Goal: Information Seeking & Learning: Learn about a topic

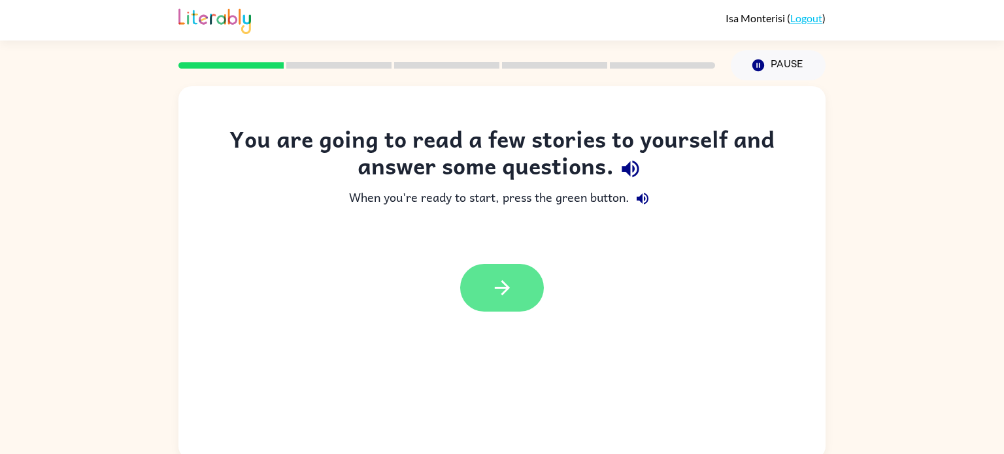
click at [517, 283] on button "button" at bounding box center [502, 288] width 84 height 48
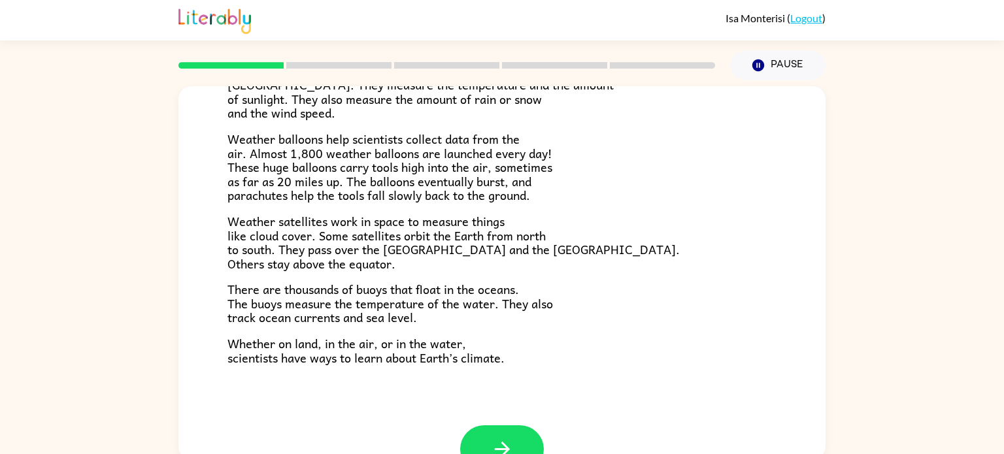
scroll to position [365, 0]
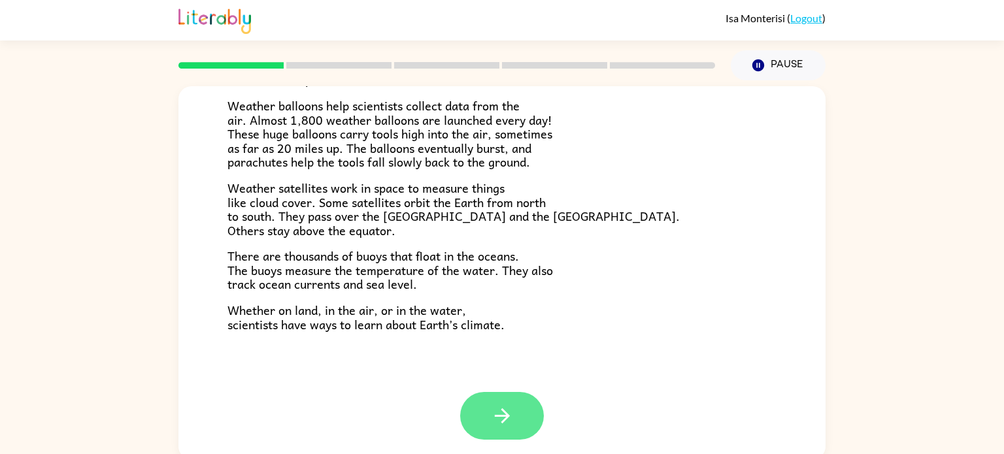
click at [515, 412] on button "button" at bounding box center [502, 416] width 84 height 48
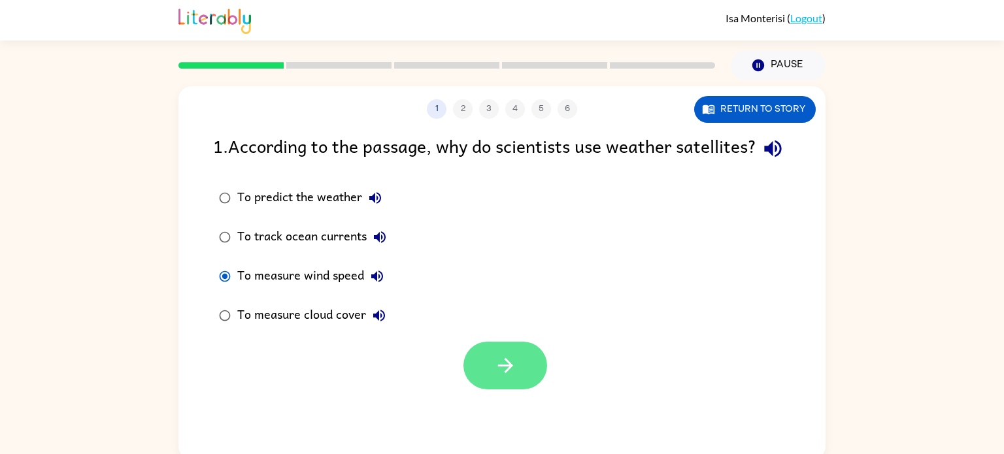
click at [516, 390] on button "button" at bounding box center [506, 366] width 84 height 48
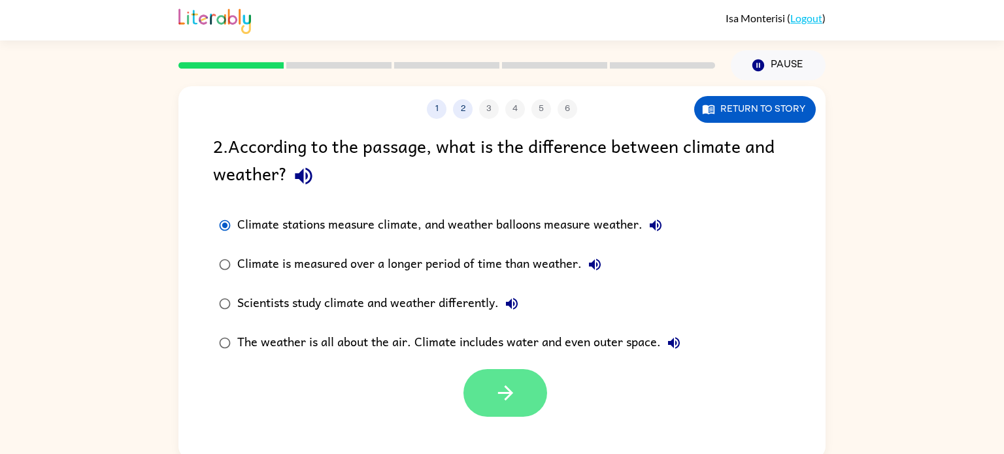
click at [501, 406] on button "button" at bounding box center [506, 393] width 84 height 48
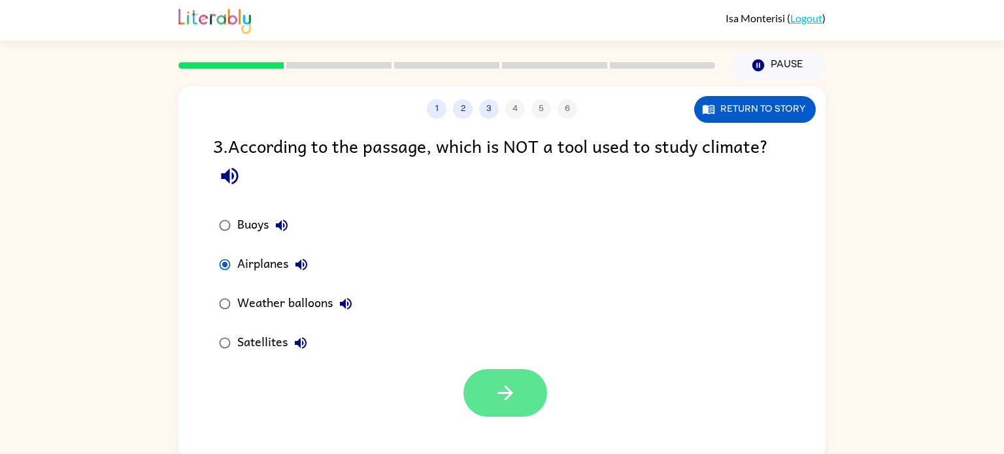
click at [488, 388] on button "button" at bounding box center [506, 393] width 84 height 48
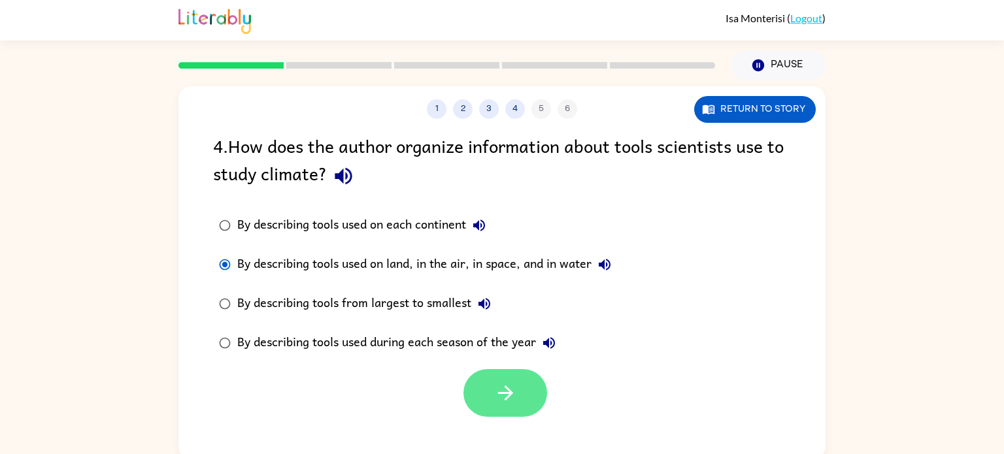
click at [508, 379] on button "button" at bounding box center [506, 393] width 84 height 48
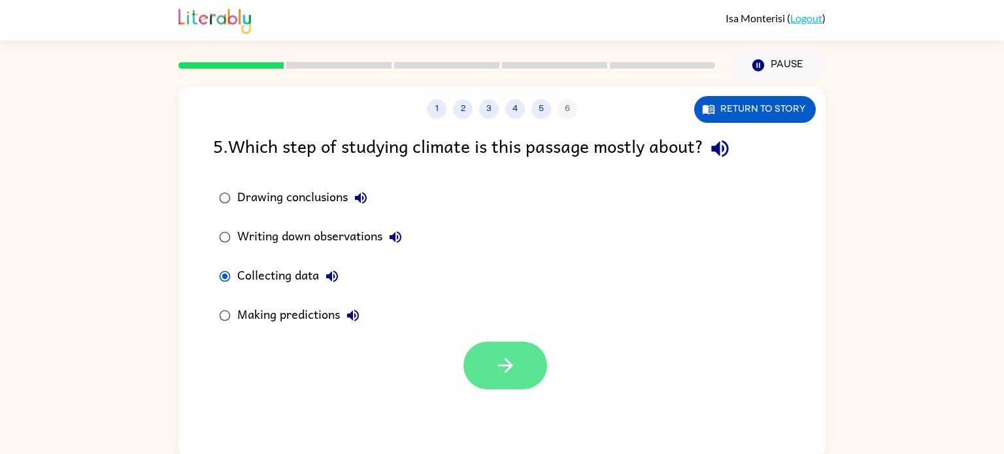
click at [500, 365] on icon "button" at bounding box center [505, 365] width 23 height 23
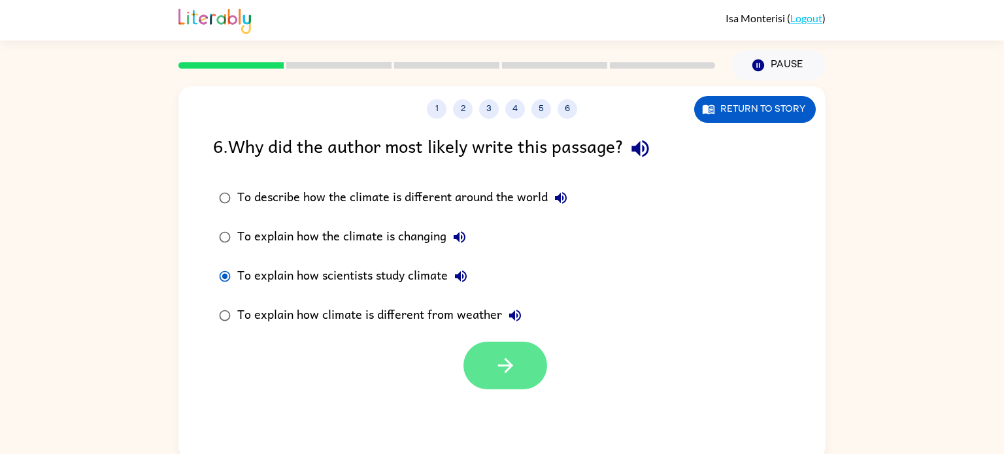
click at [503, 365] on icon "button" at bounding box center [505, 365] width 23 height 23
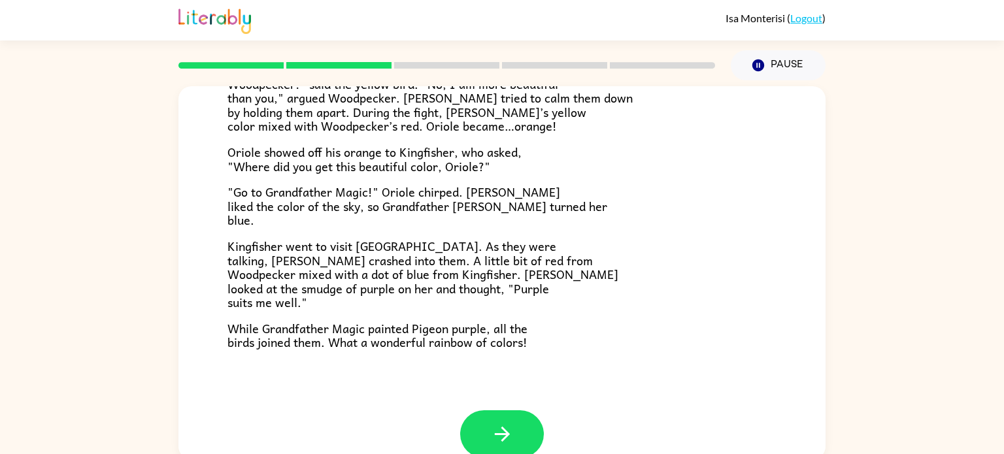
scroll to position [321, 0]
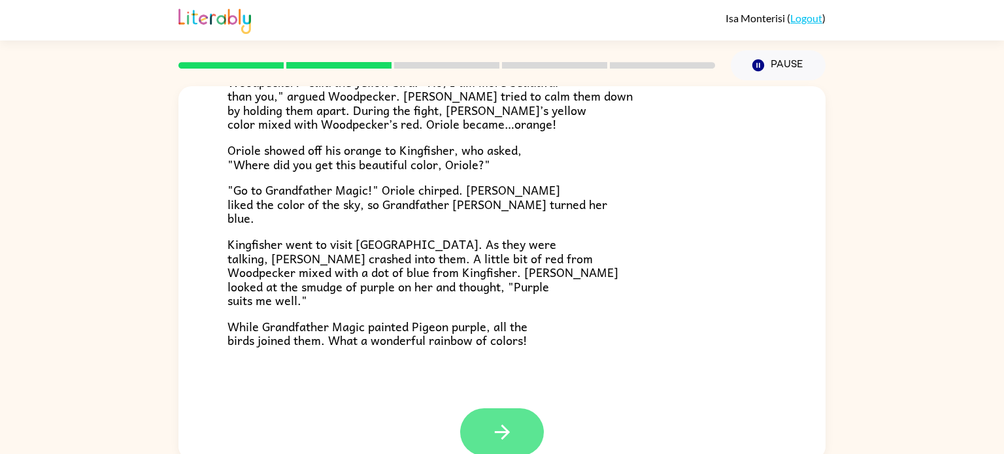
click at [507, 430] on icon "button" at bounding box center [501, 432] width 15 height 15
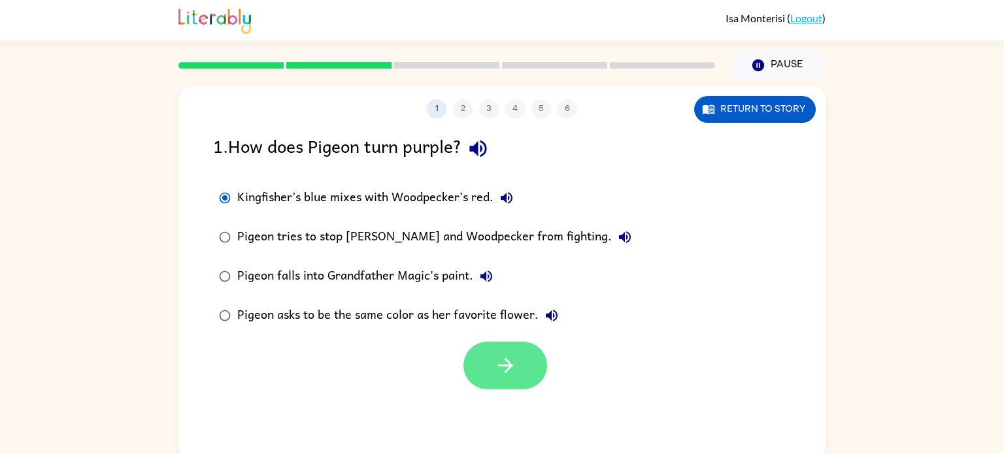
click at [490, 359] on button "button" at bounding box center [506, 366] width 84 height 48
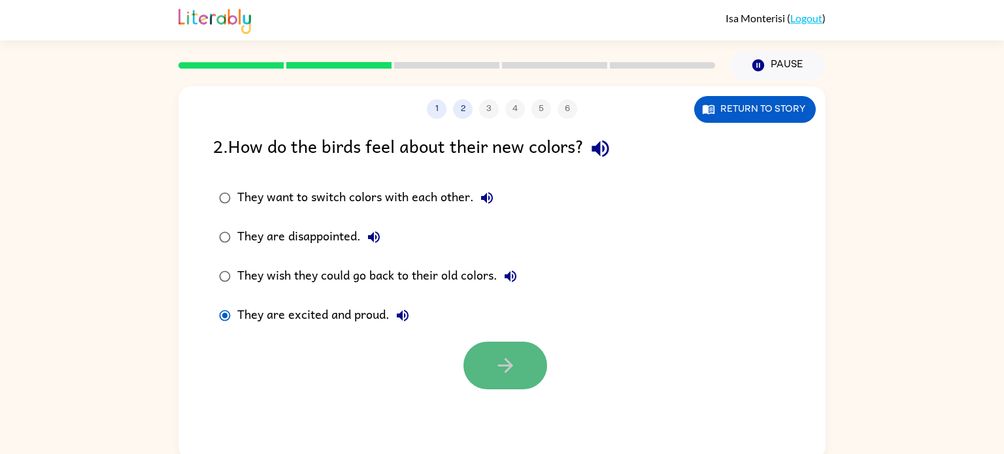
click at [494, 378] on button "button" at bounding box center [506, 366] width 84 height 48
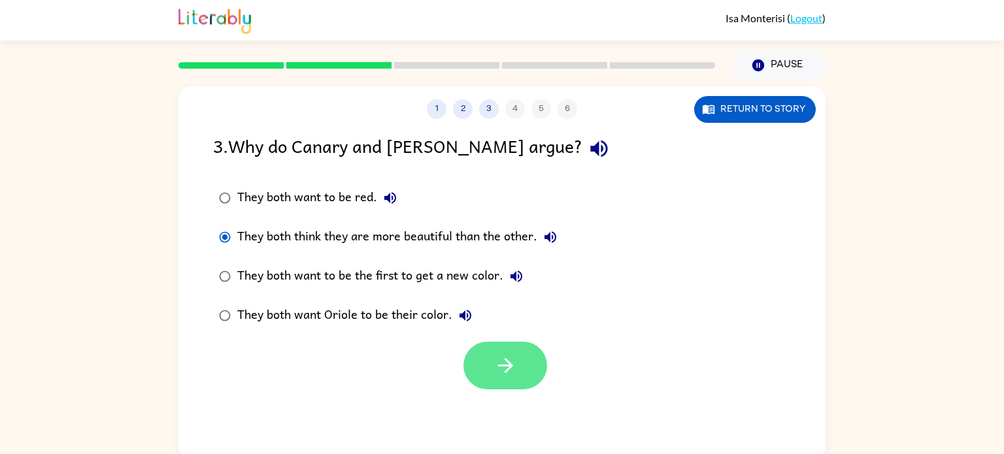
click at [512, 377] on icon "button" at bounding box center [505, 365] width 23 height 23
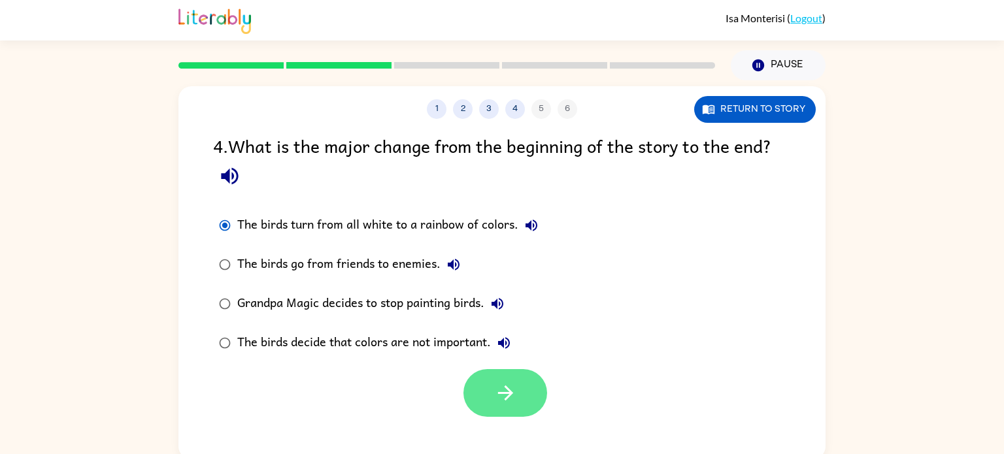
click at [511, 389] on icon "button" at bounding box center [505, 393] width 23 height 23
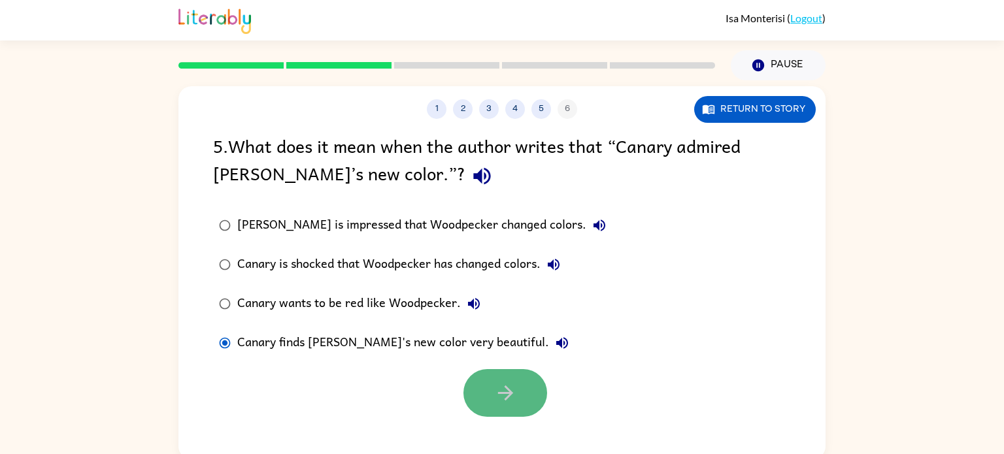
click at [506, 397] on icon "button" at bounding box center [505, 393] width 23 height 23
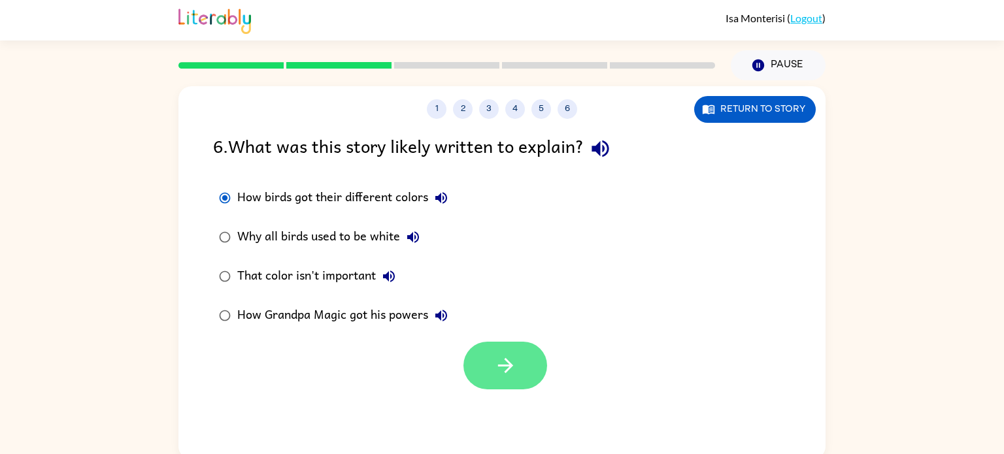
click at [503, 356] on icon "button" at bounding box center [505, 365] width 23 height 23
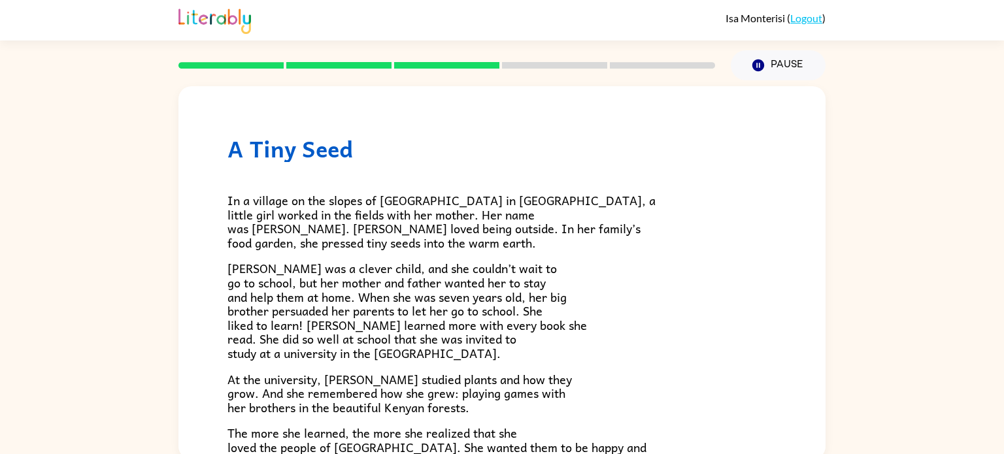
click at [503, 356] on span "[PERSON_NAME] was a clever child, and she couldn’t wait to go to school, but he…" at bounding box center [408, 311] width 360 height 104
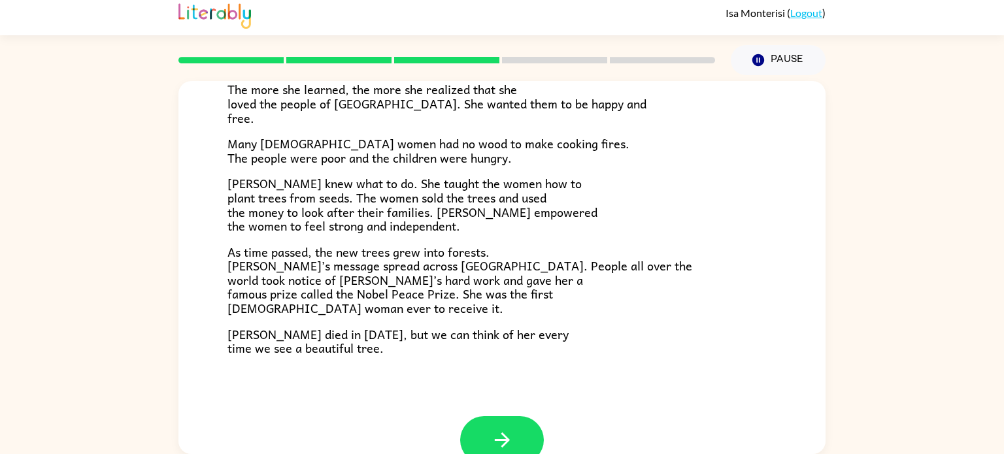
scroll to position [367, 0]
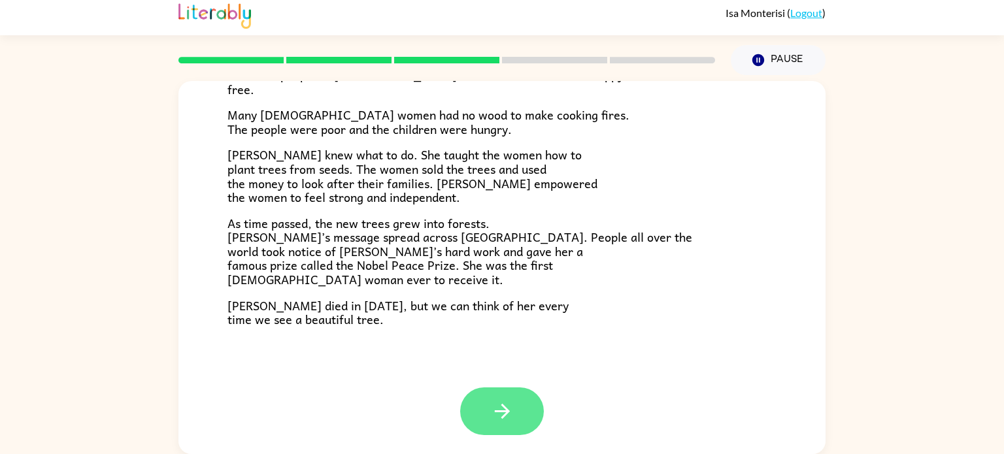
click at [511, 408] on icon "button" at bounding box center [502, 411] width 23 height 23
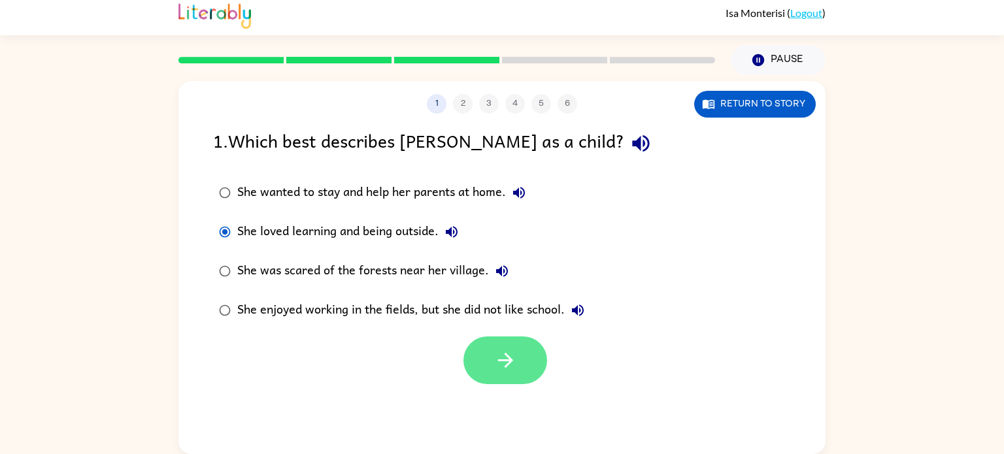
click at [518, 360] on button "button" at bounding box center [506, 361] width 84 height 48
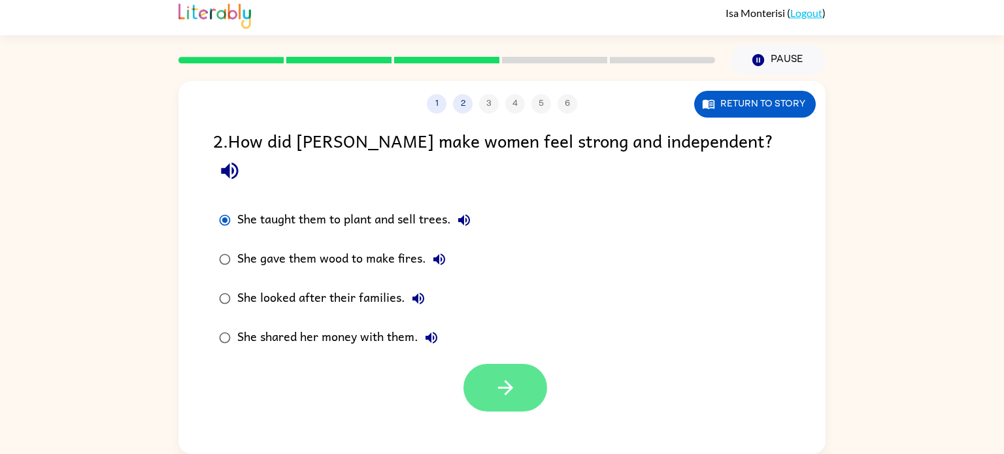
click at [513, 377] on icon "button" at bounding box center [505, 388] width 23 height 23
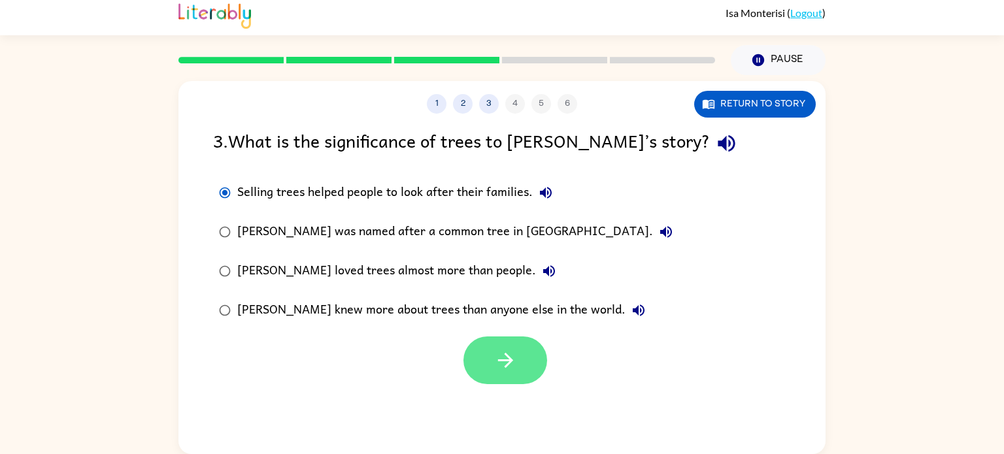
click at [503, 349] on icon "button" at bounding box center [505, 360] width 23 height 23
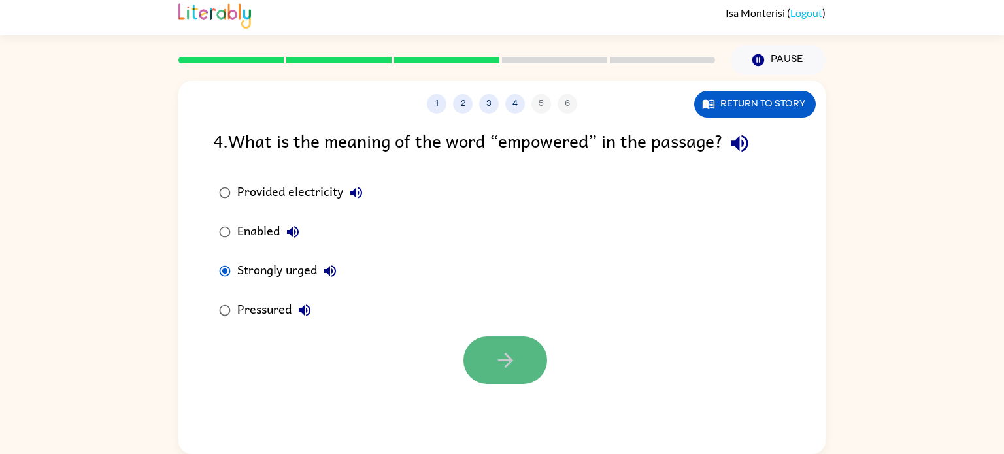
click at [501, 359] on icon "button" at bounding box center [505, 360] width 23 height 23
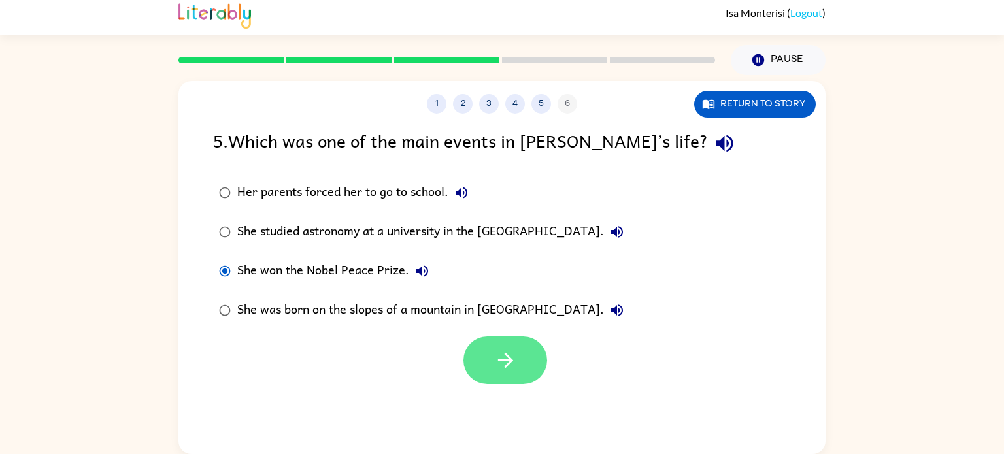
click at [490, 362] on button "button" at bounding box center [506, 361] width 84 height 48
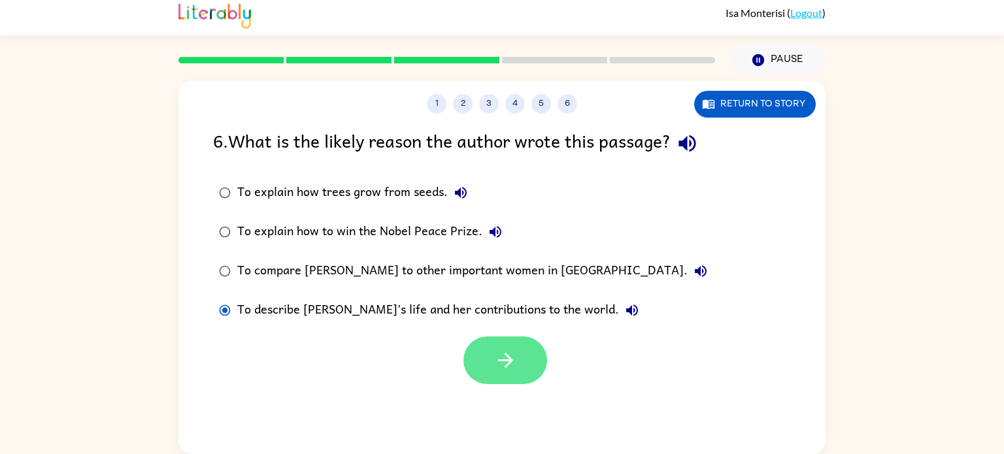
click at [499, 367] on icon "button" at bounding box center [505, 360] width 23 height 23
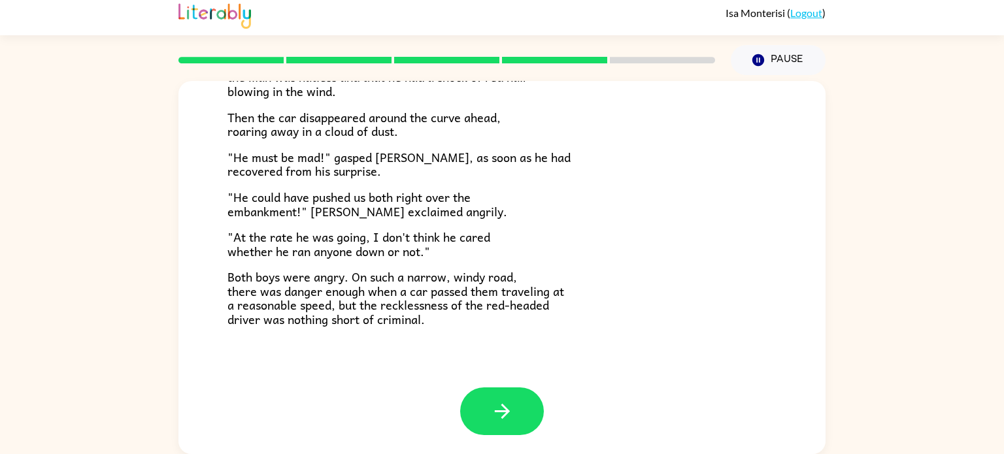
scroll to position [361, 0]
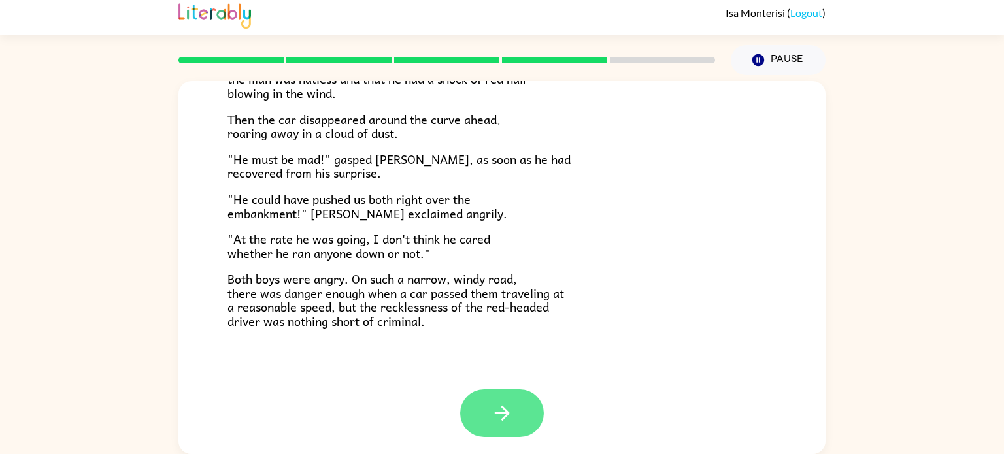
click at [496, 414] on icon "button" at bounding box center [502, 413] width 23 height 23
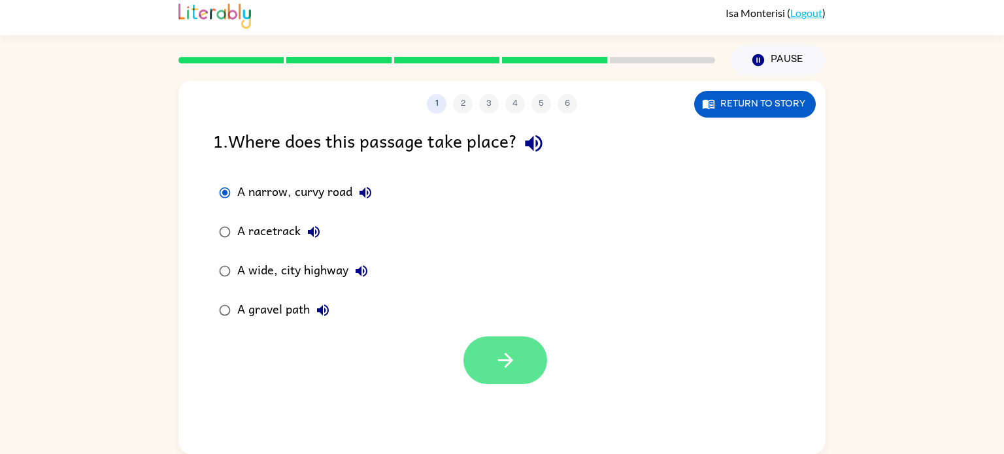
click at [526, 360] on button "button" at bounding box center [506, 361] width 84 height 48
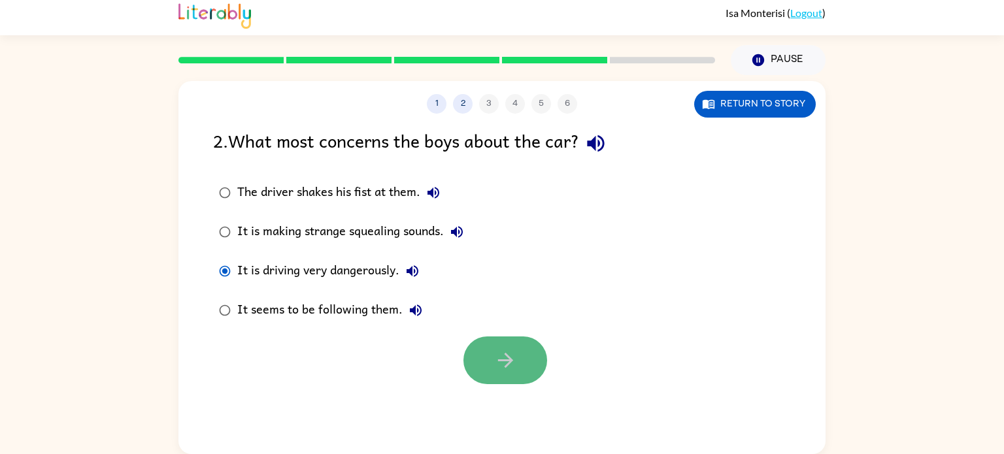
click at [528, 354] on button "button" at bounding box center [506, 361] width 84 height 48
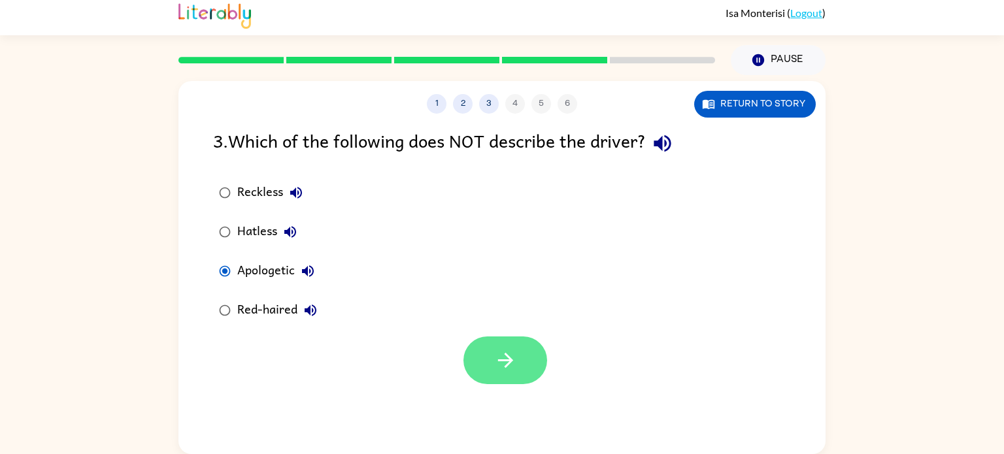
click at [499, 350] on icon "button" at bounding box center [505, 360] width 23 height 23
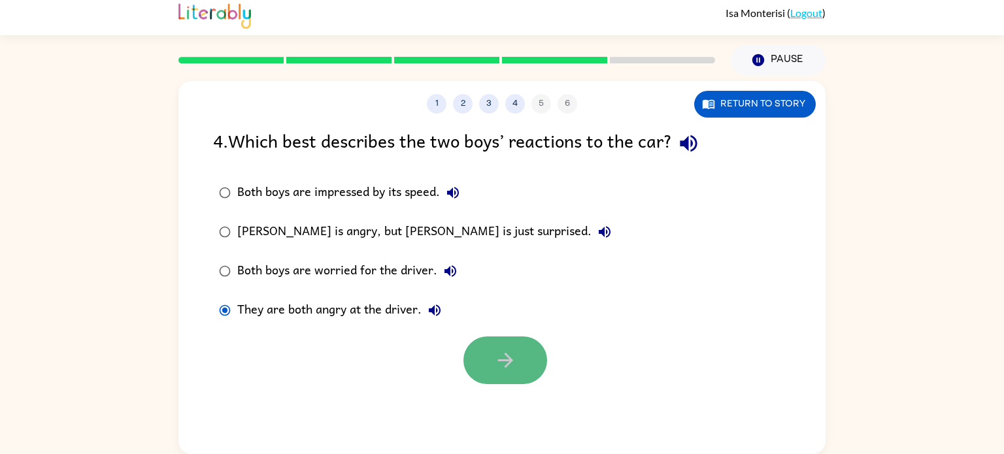
click at [513, 373] on button "button" at bounding box center [506, 361] width 84 height 48
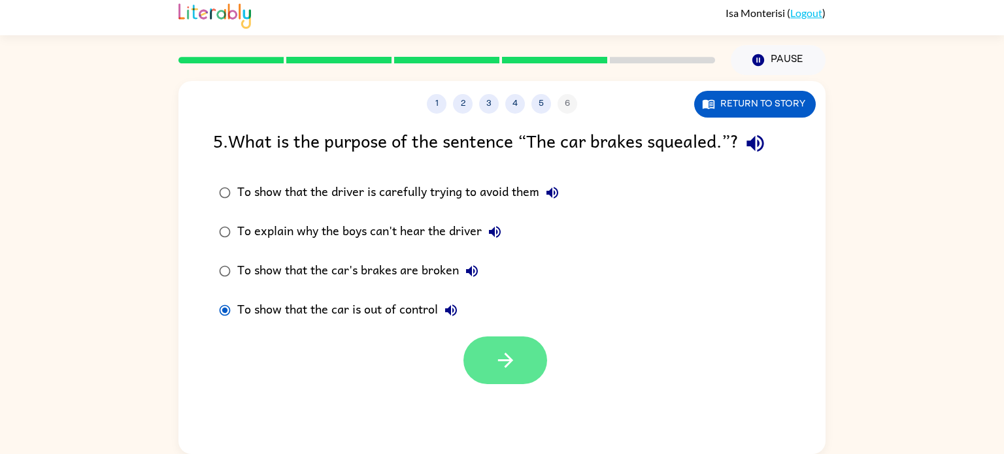
click at [516, 363] on button "button" at bounding box center [506, 361] width 84 height 48
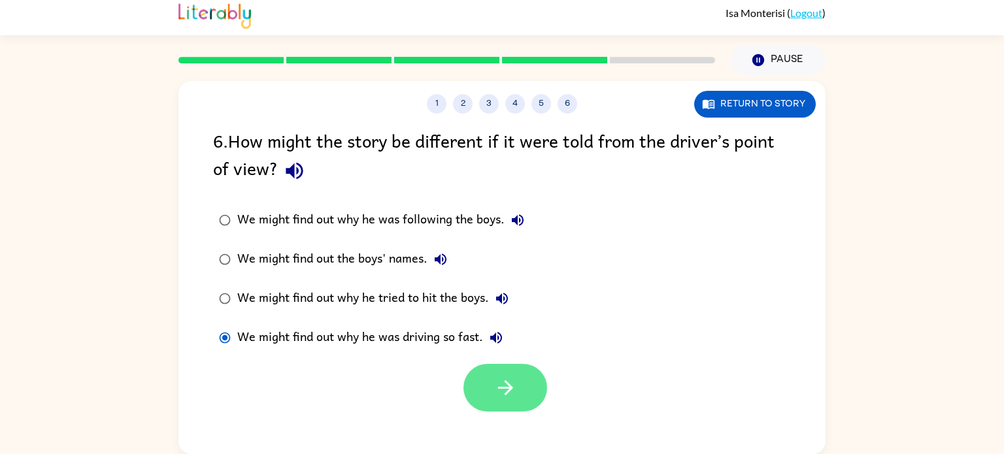
click at [521, 396] on button "button" at bounding box center [506, 388] width 84 height 48
